Goal: Task Accomplishment & Management: Use online tool/utility

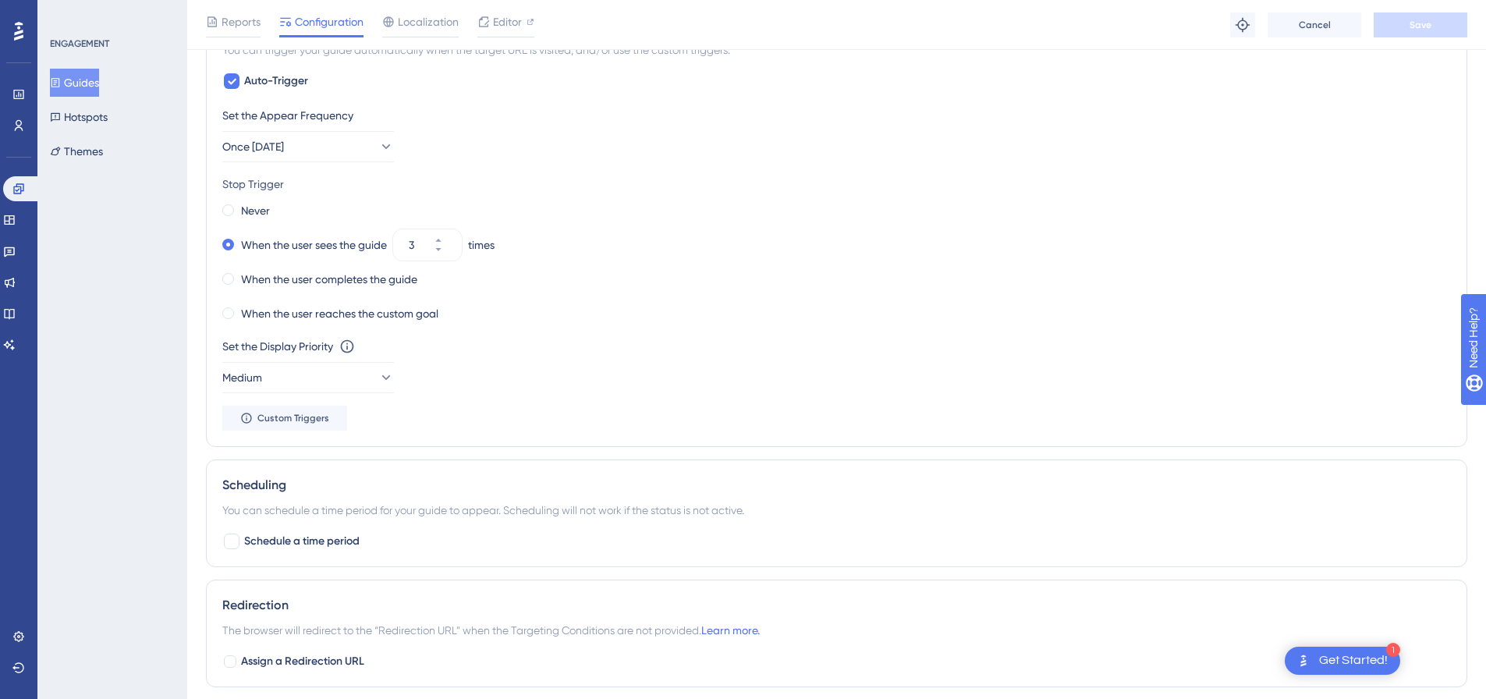
scroll to position [689, 0]
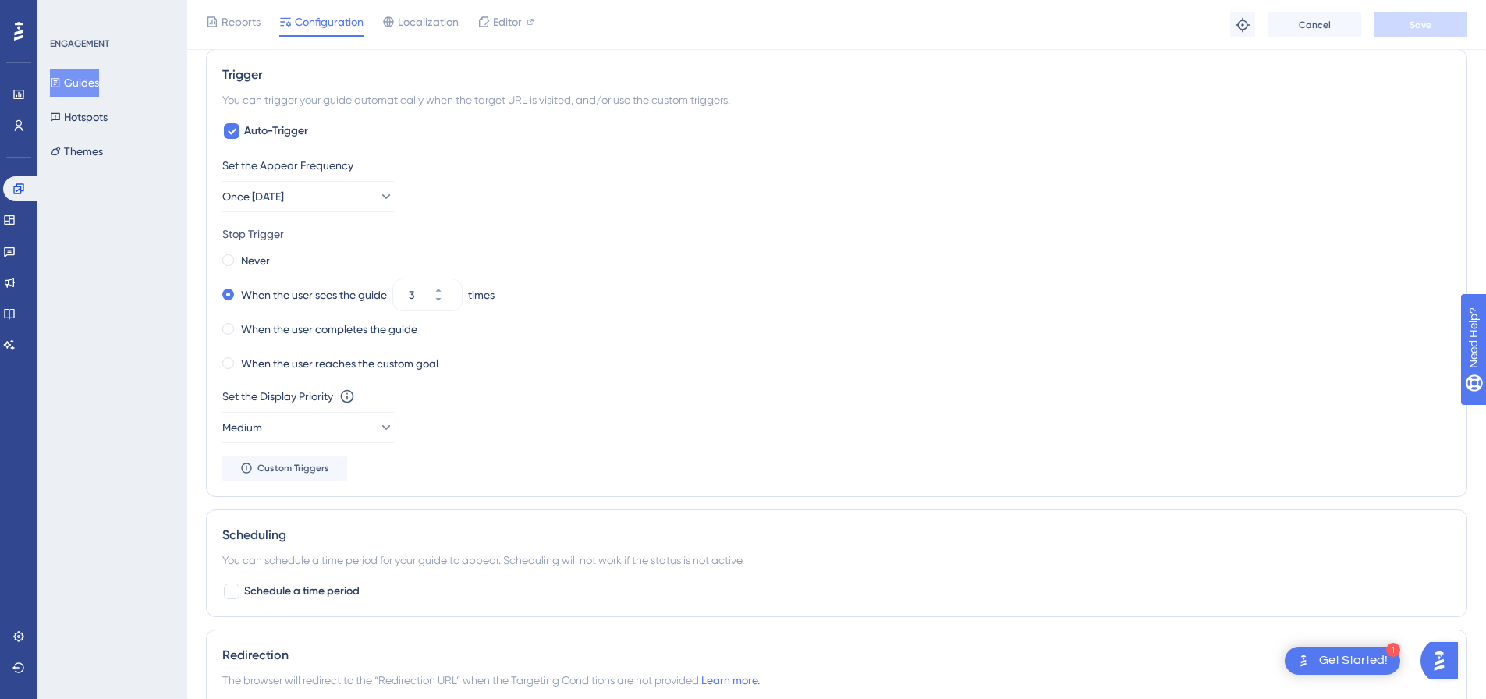
click at [71, 75] on button "Guides" at bounding box center [74, 83] width 49 height 28
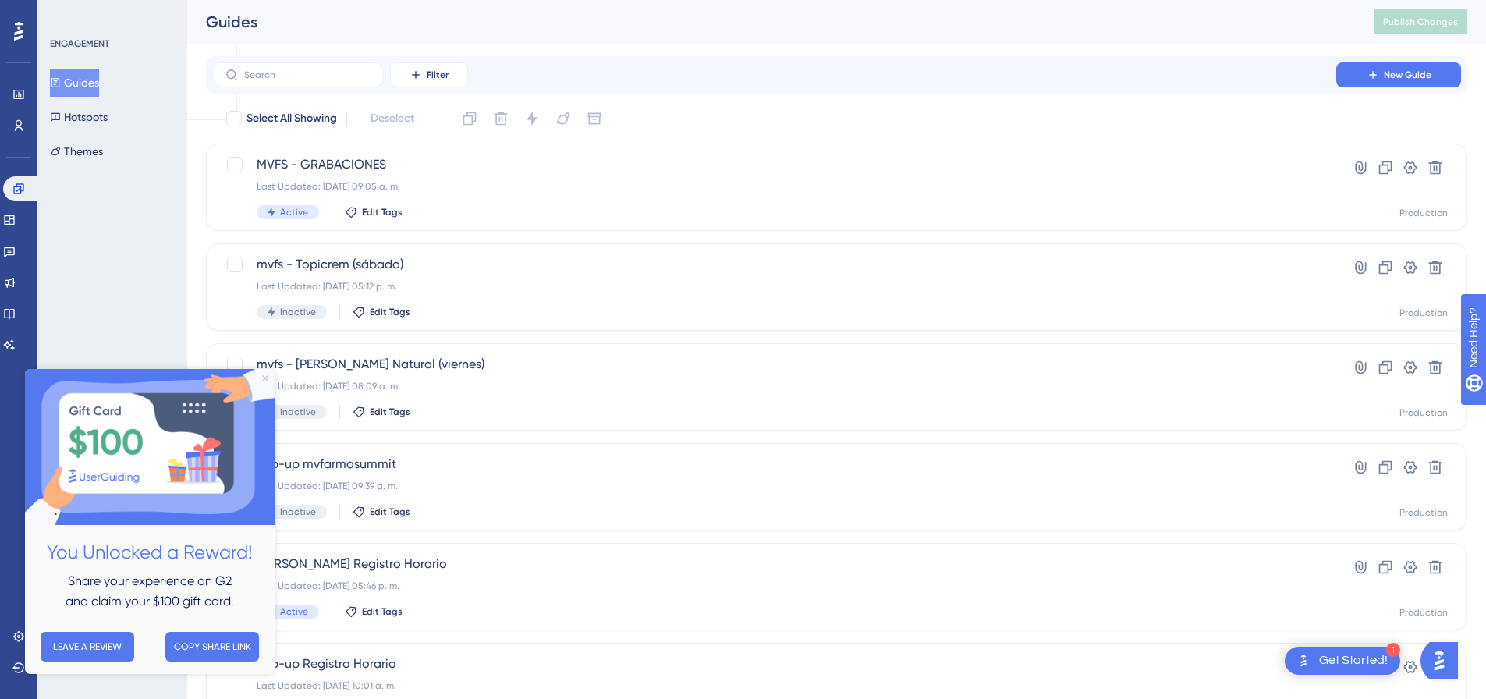
click at [264, 378] on icon "Close Preview" at bounding box center [265, 378] width 6 height 6
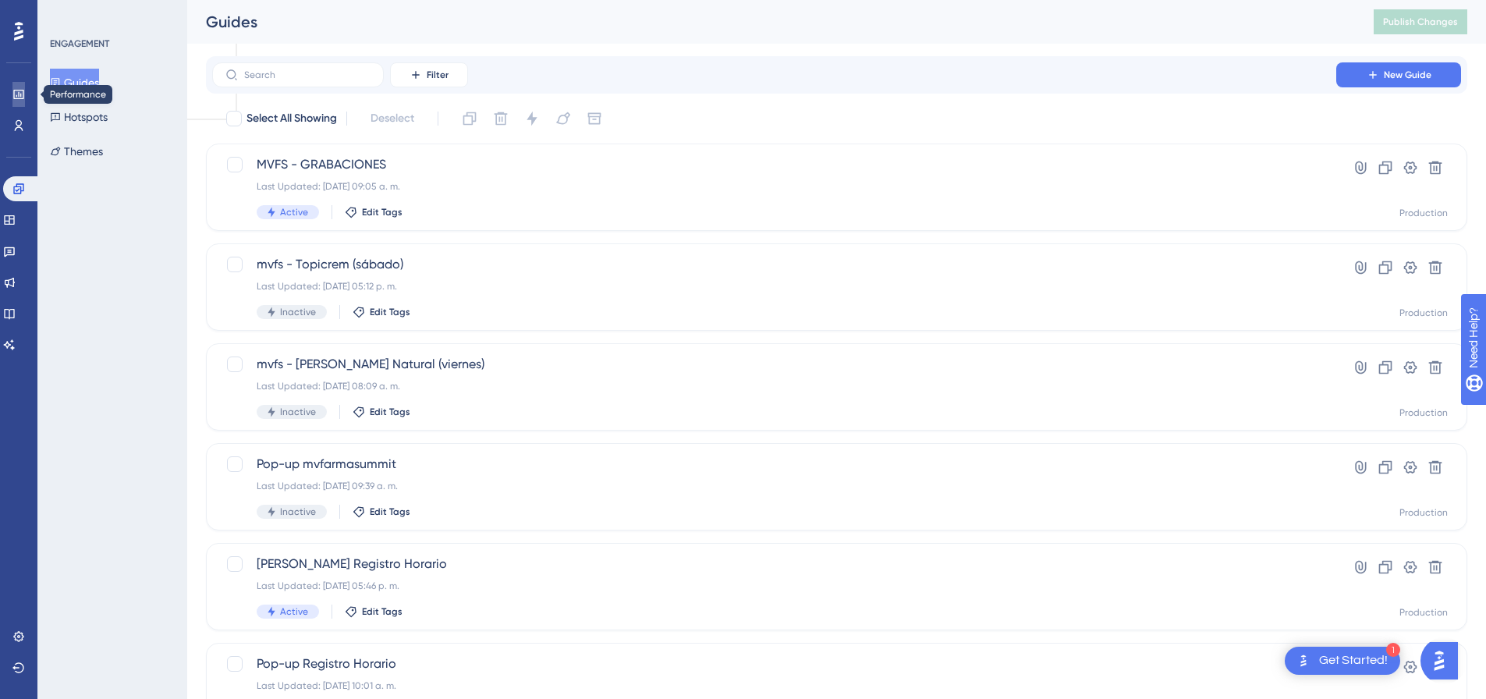
click at [22, 98] on icon at bounding box center [18, 94] width 12 height 12
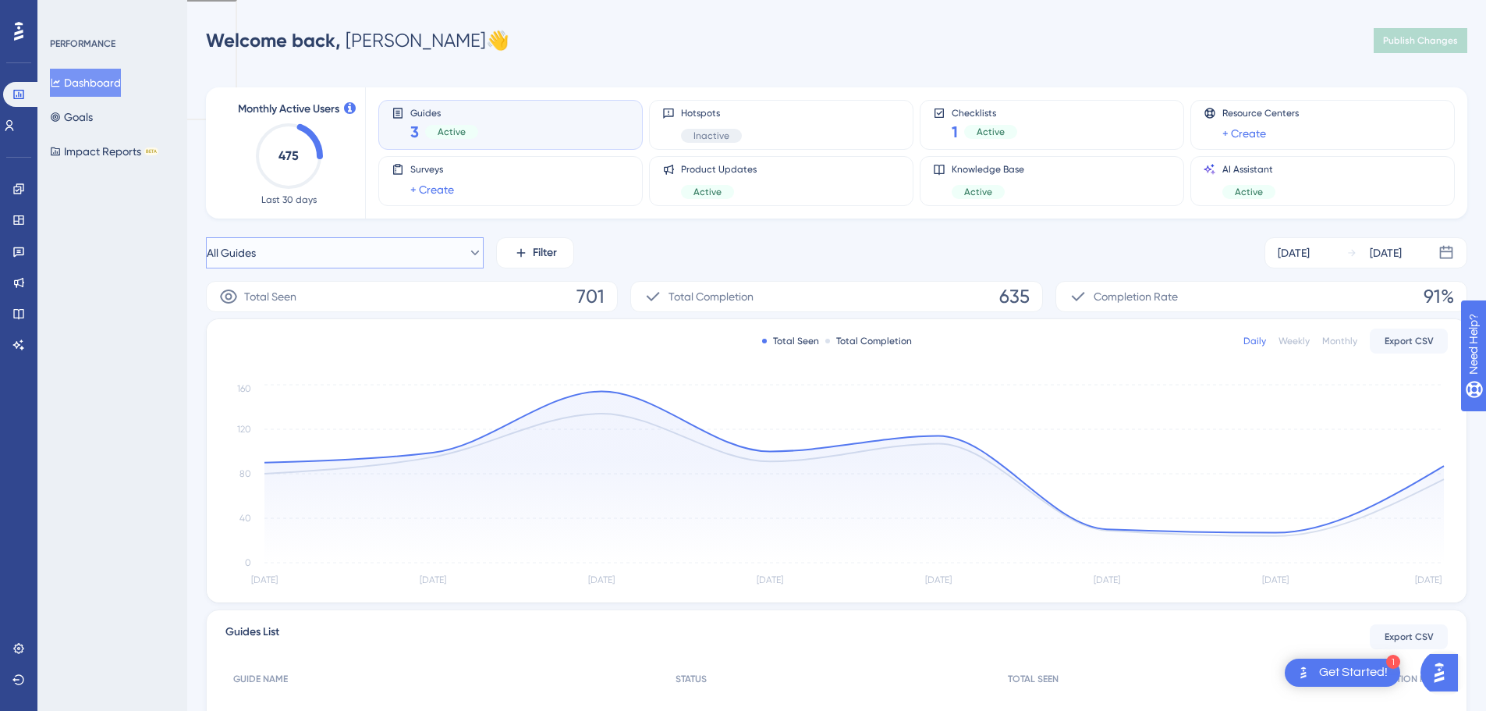
click at [418, 257] on button "All Guides" at bounding box center [345, 252] width 278 height 31
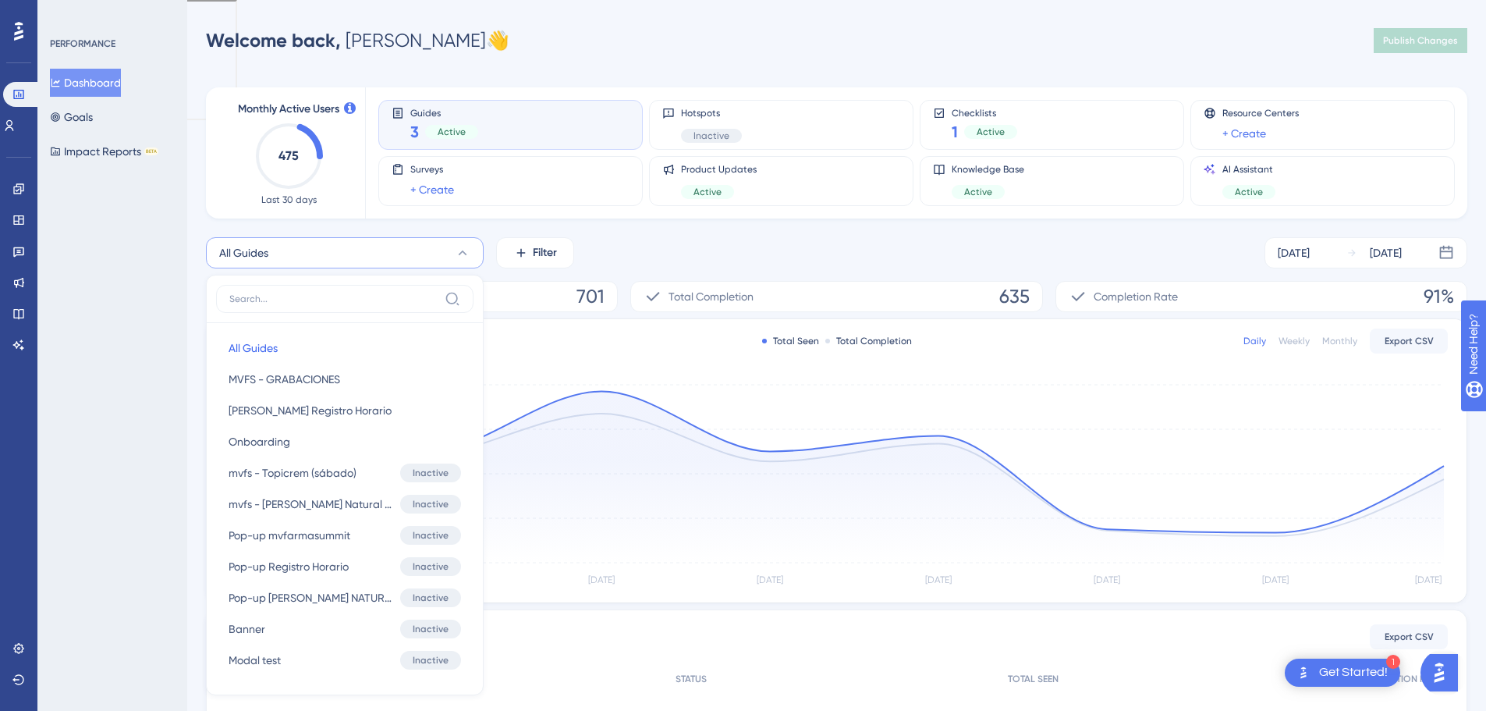
scroll to position [129, 0]
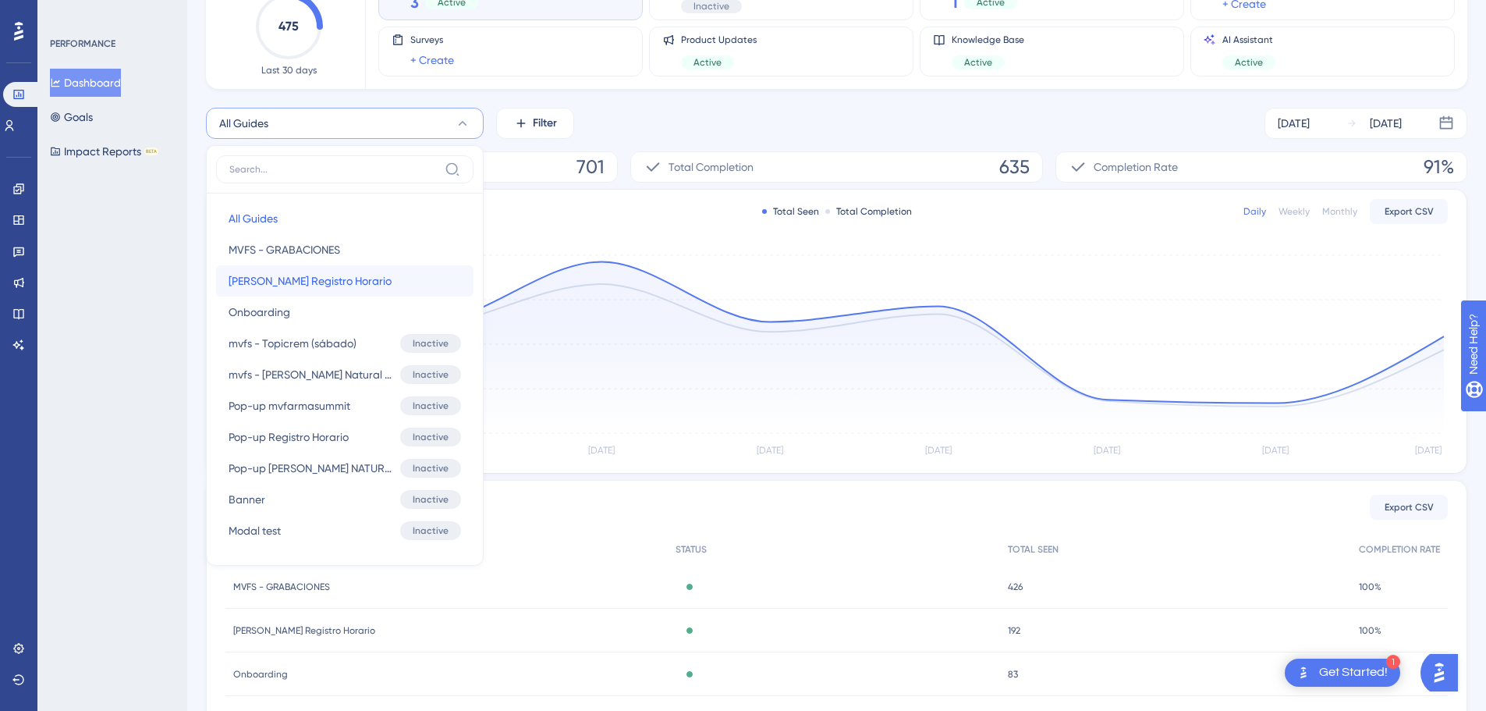
click at [297, 284] on span "[PERSON_NAME] Registro Horario" at bounding box center [310, 280] width 163 height 19
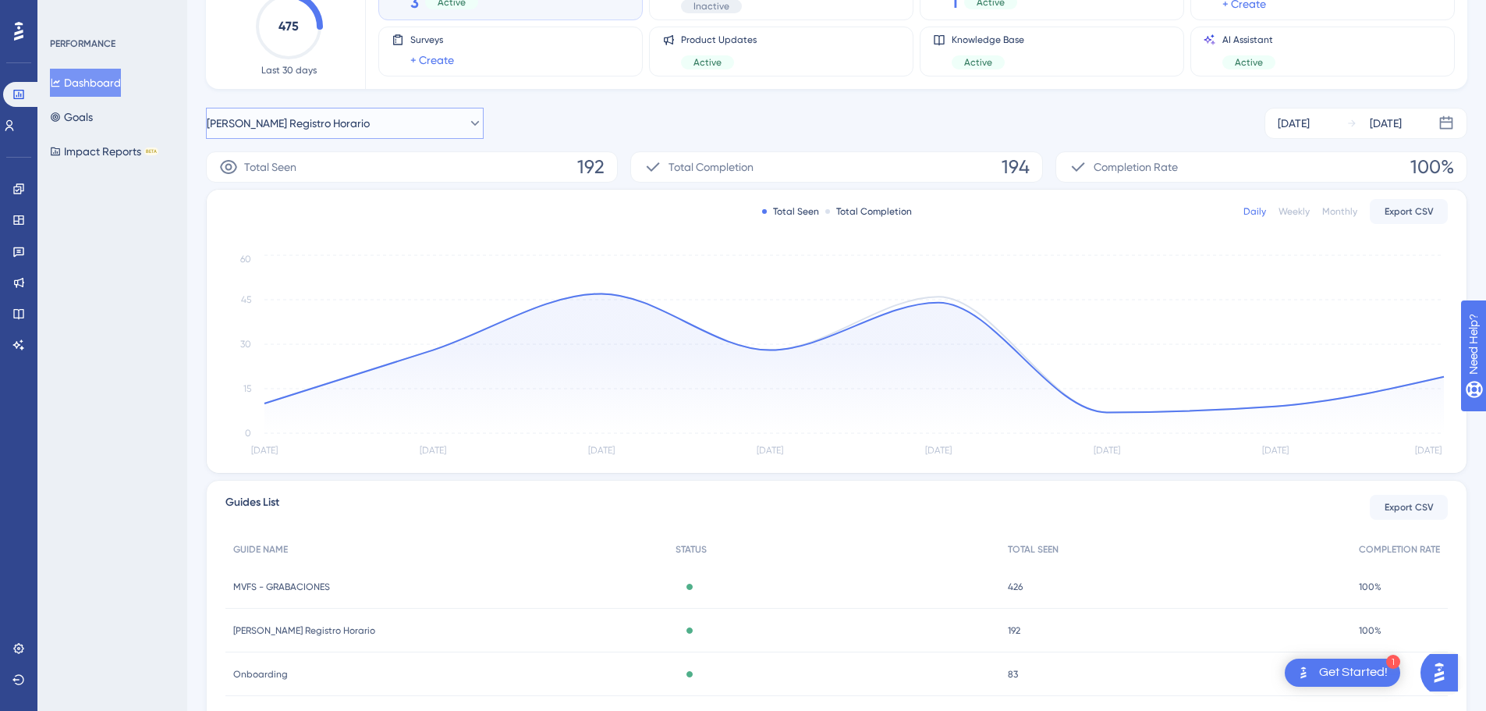
click at [379, 122] on button "[PERSON_NAME] Registro Horario" at bounding box center [345, 123] width 278 height 31
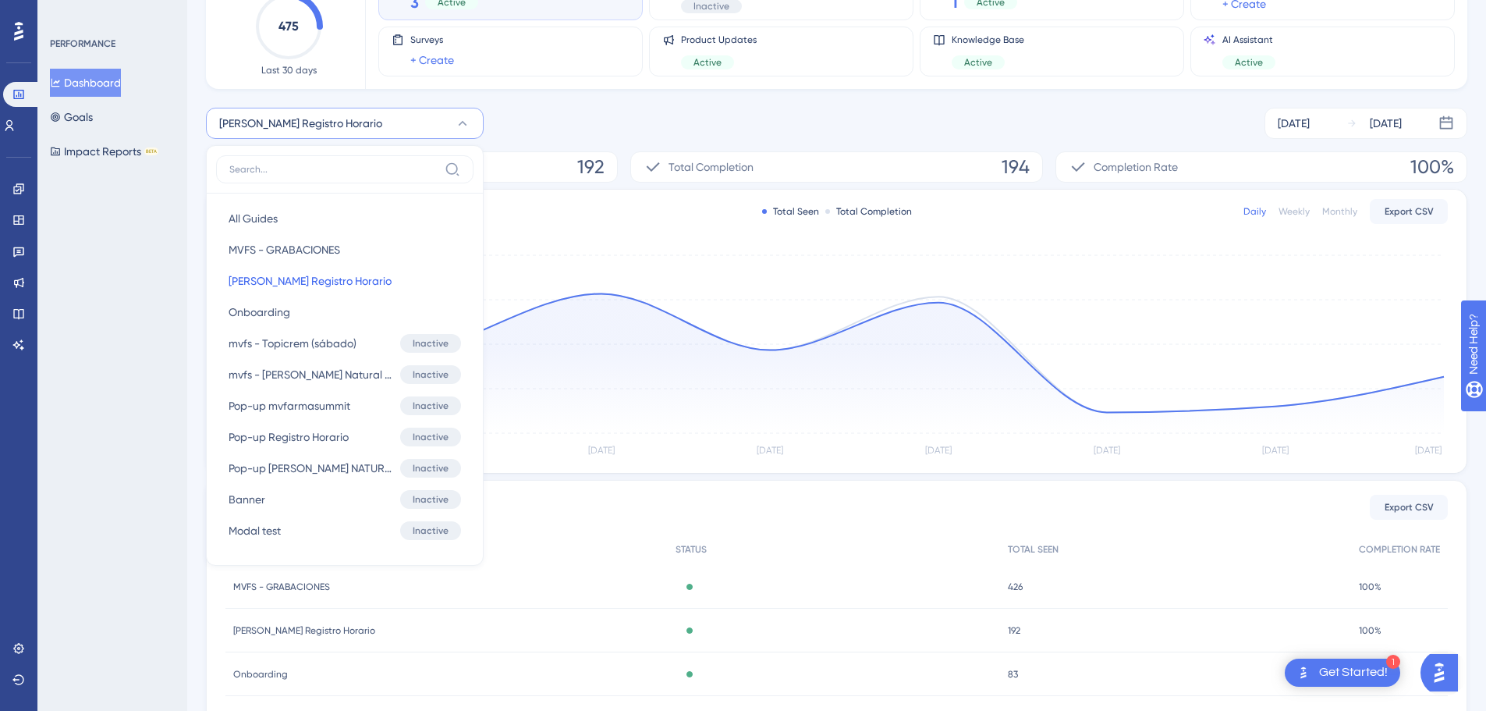
scroll to position [126, 0]
click at [276, 256] on span "MVFS - GRABACIONES" at bounding box center [285, 252] width 112 height 19
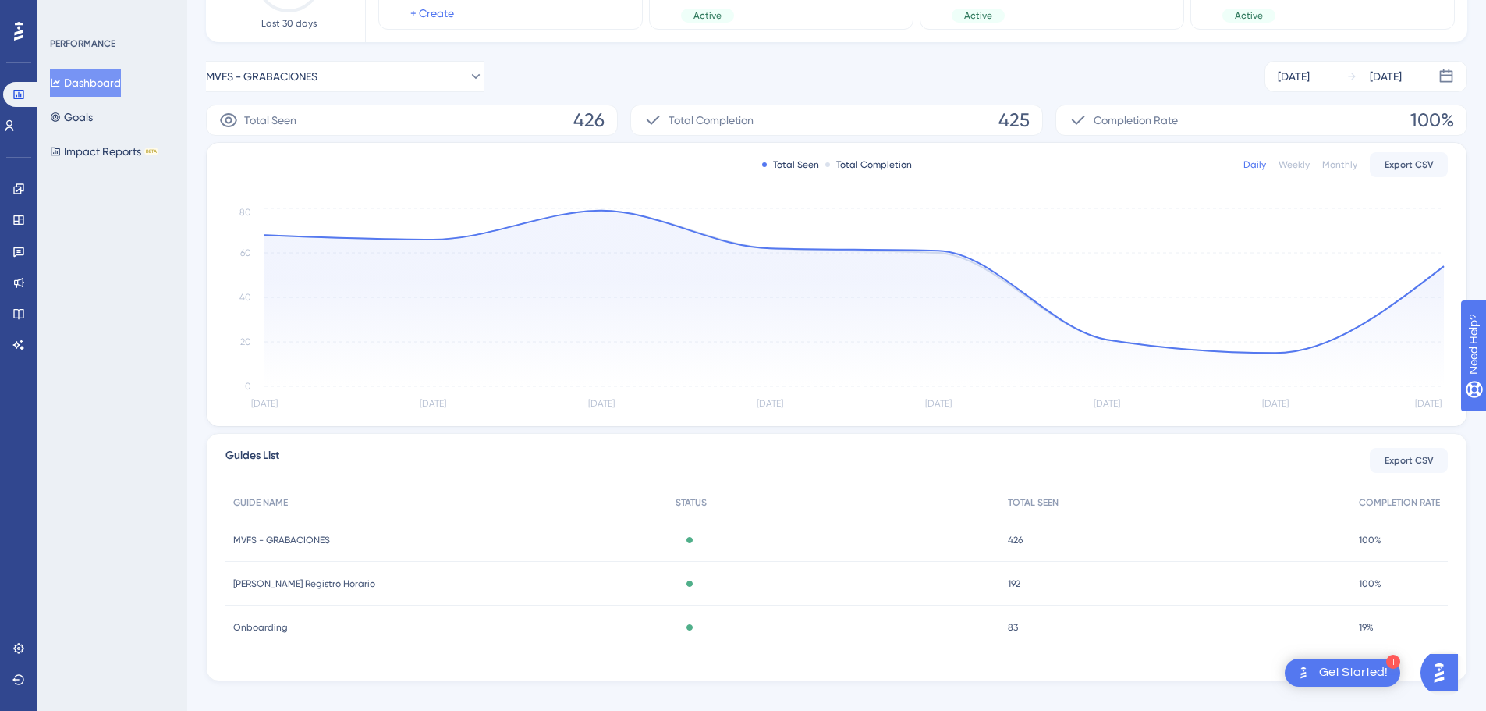
scroll to position [197, 0]
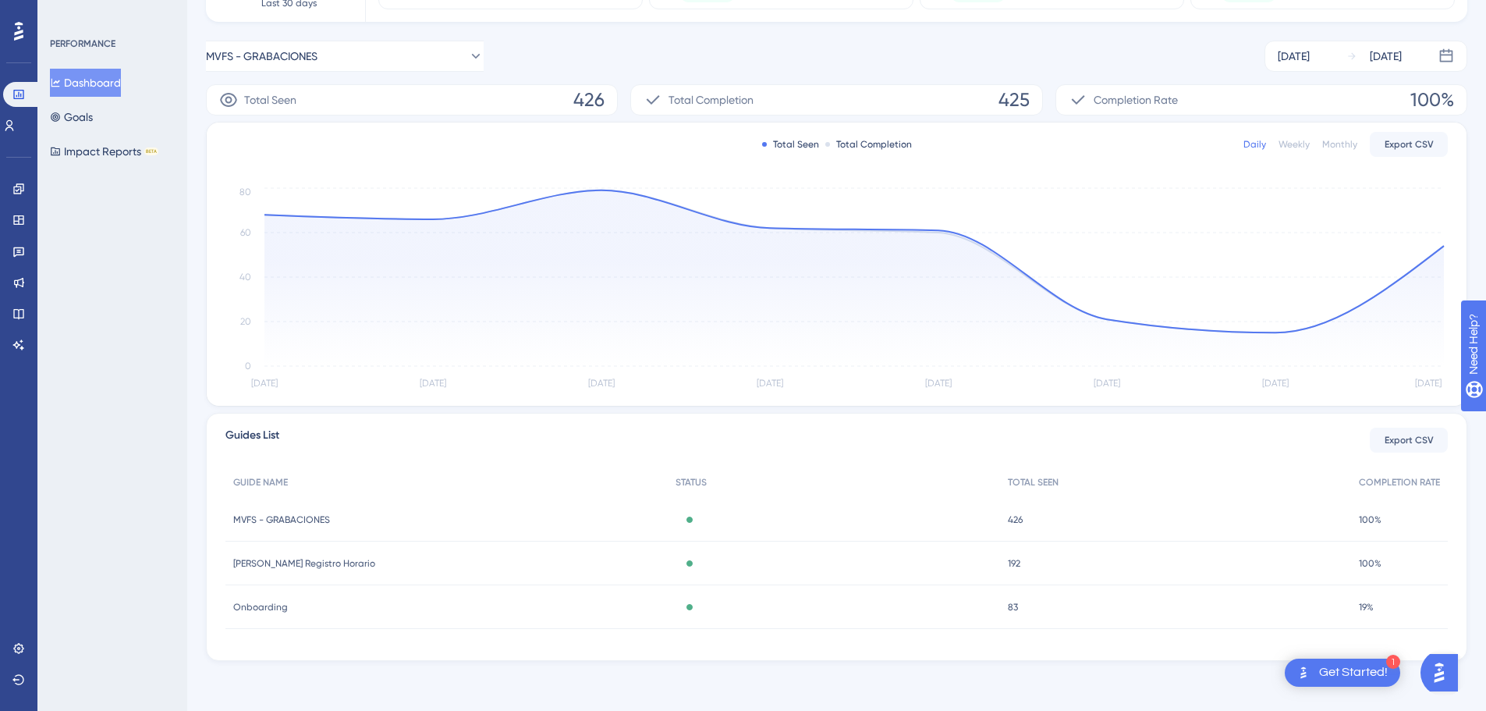
click at [274, 514] on span "MVFS - GRABACIONES" at bounding box center [281, 519] width 97 height 12
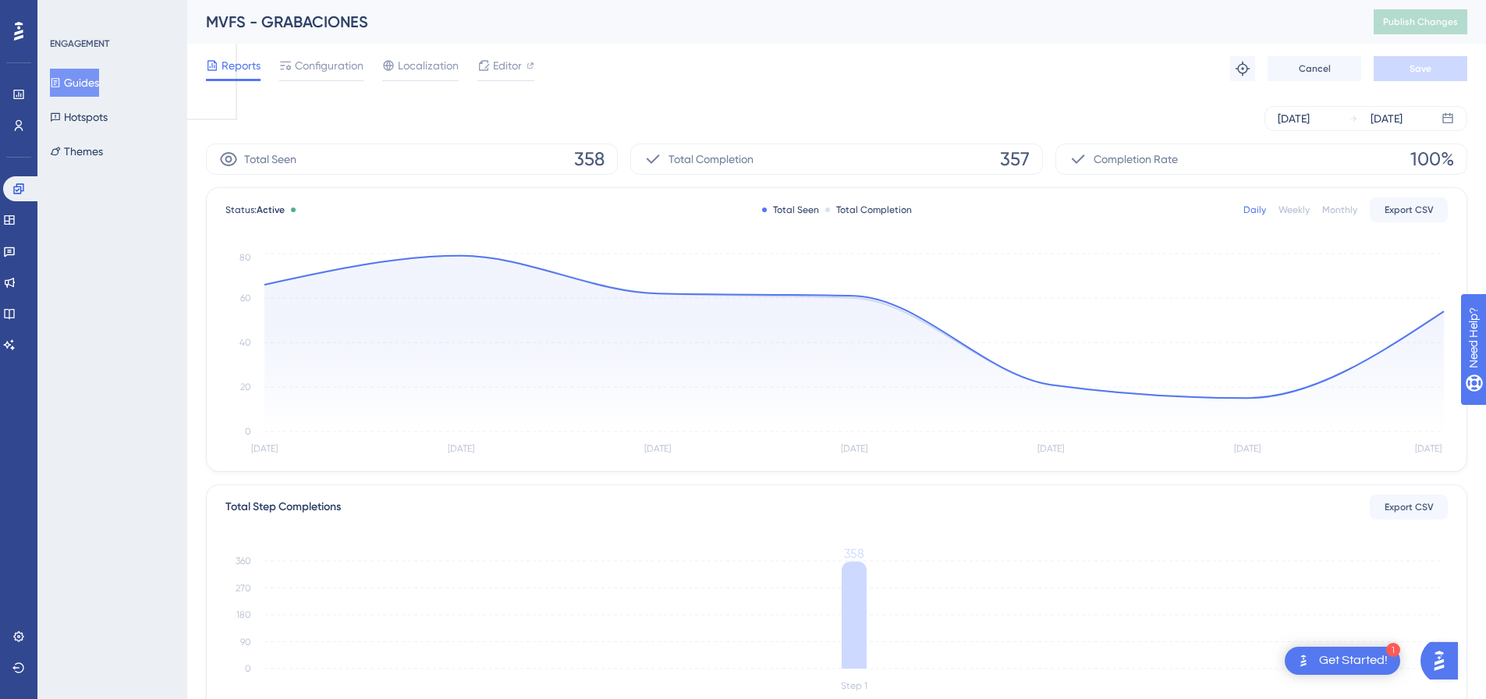
click at [76, 80] on button "Guides" at bounding box center [74, 83] width 49 height 28
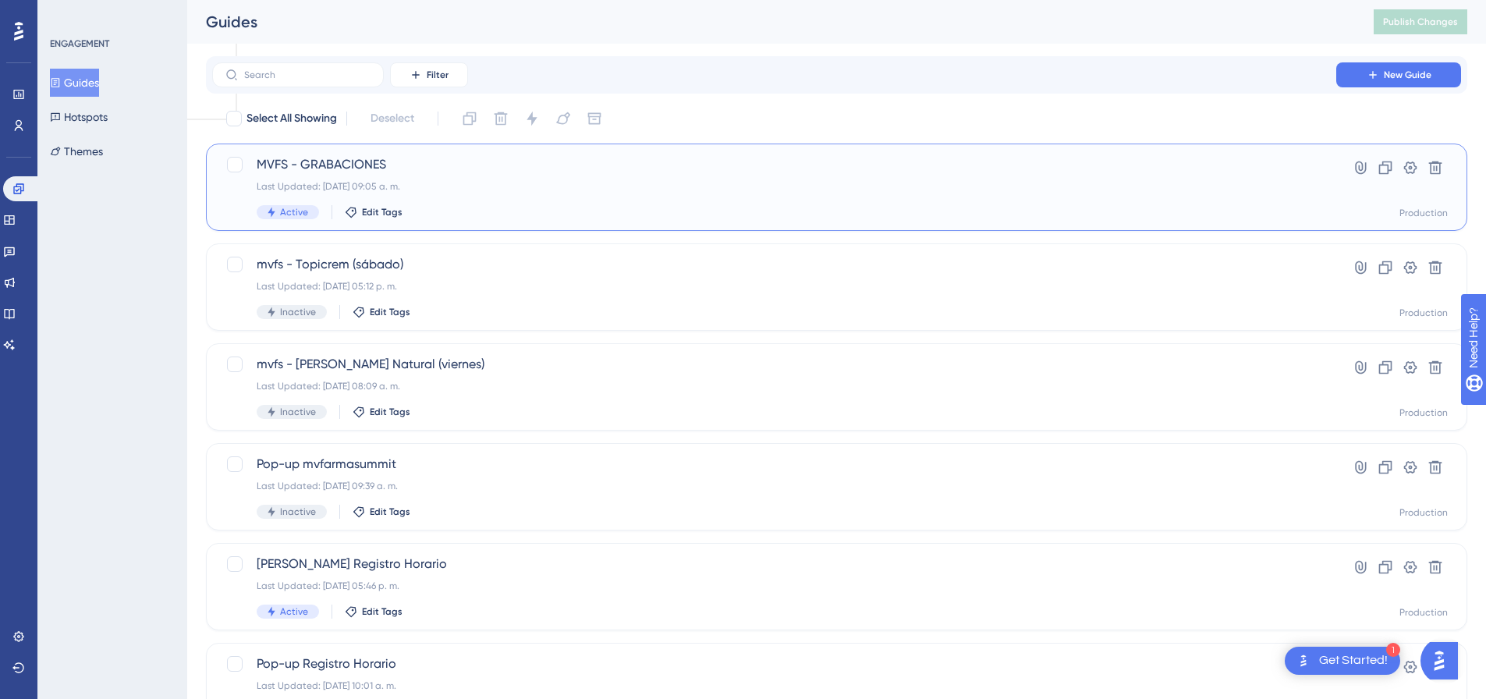
click at [305, 168] on span "MVFS - GRABACIONES" at bounding box center [774, 164] width 1035 height 19
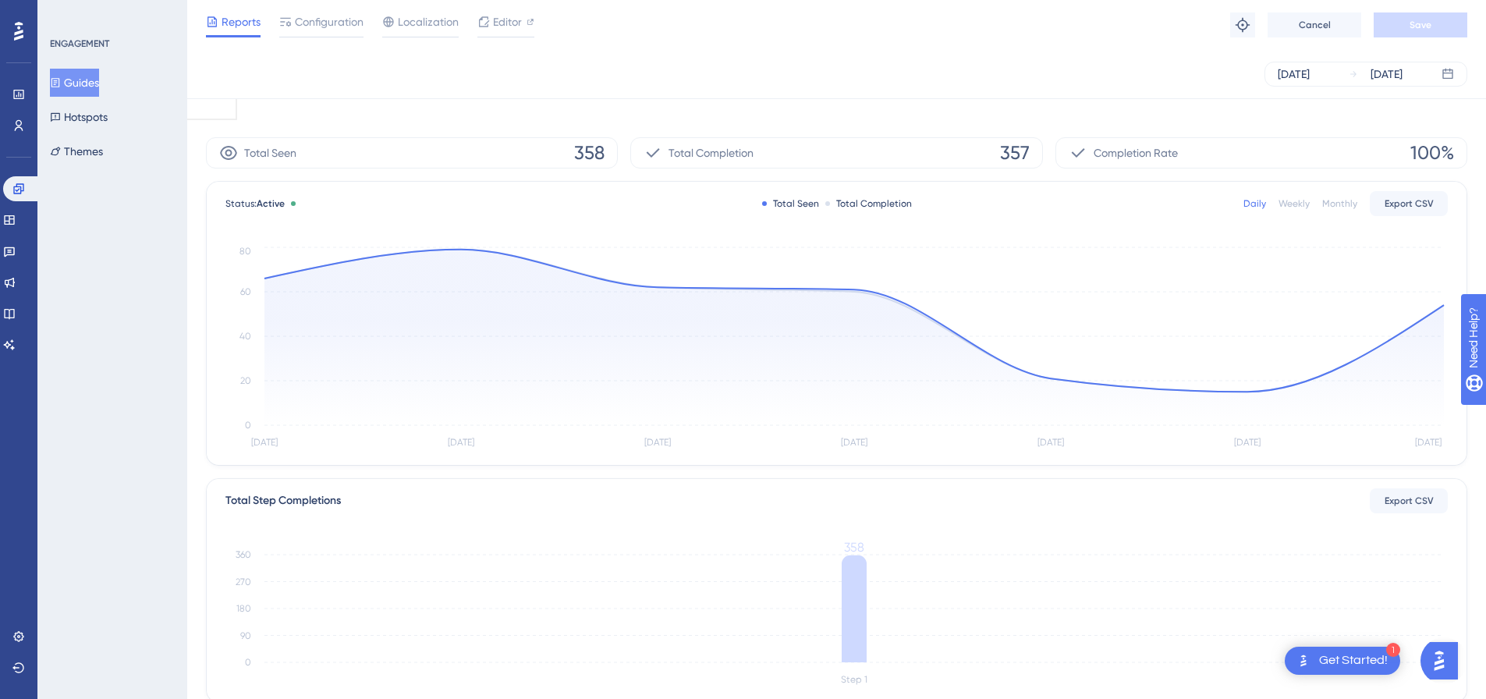
scroll to position [390, 0]
